Goal: Ask a question

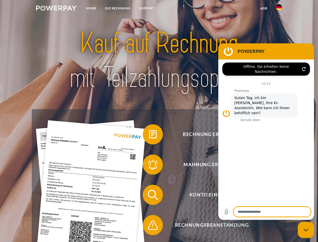
click at [56, 9] on img at bounding box center [56, 8] width 41 height 5
click at [279, 9] on img at bounding box center [279, 7] width 6 height 6
click at [264, 8] on link "agb" at bounding box center [264, 8] width 16 height 9
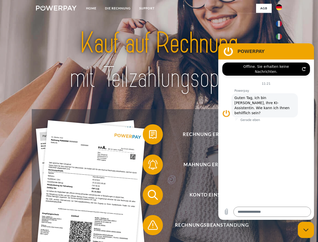
click at [149, 135] on span at bounding box center [145, 134] width 25 height 25
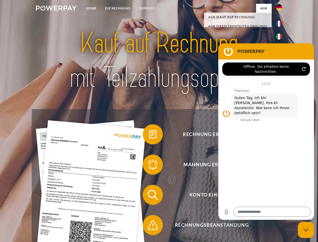
click at [149, 166] on span at bounding box center [145, 164] width 25 height 25
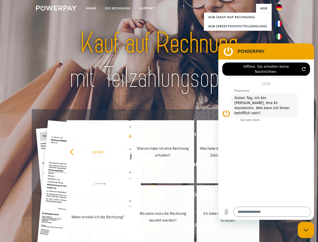
click at [149, 196] on link "Bis wann muss die Rechnung bezahlt werden?" at bounding box center [163, 216] width 63 height 63
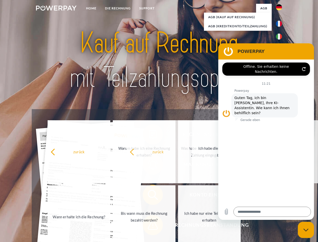
click at [149, 226] on span at bounding box center [145, 224] width 25 height 25
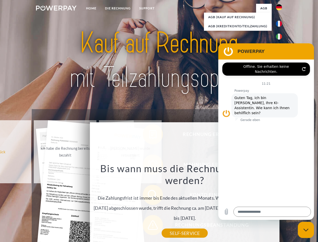
click at [306, 230] on icon "Messaging-Fenster schließen" at bounding box center [306, 229] width 5 height 3
type textarea "*"
